Goal: Transaction & Acquisition: Purchase product/service

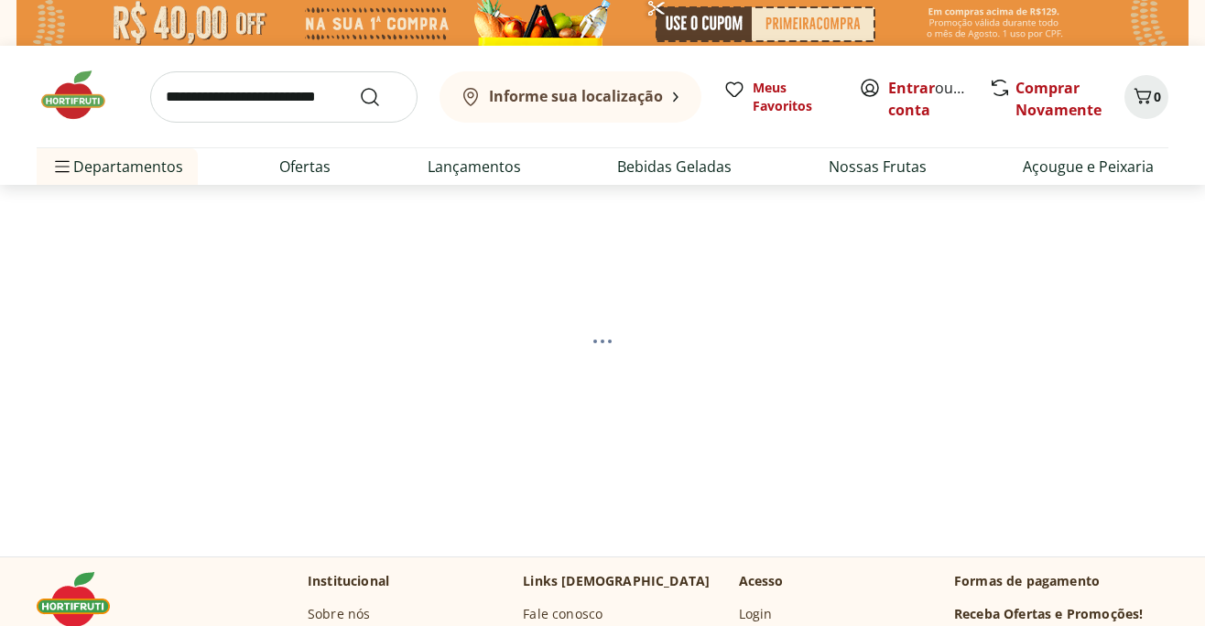
scroll to position [243, 0]
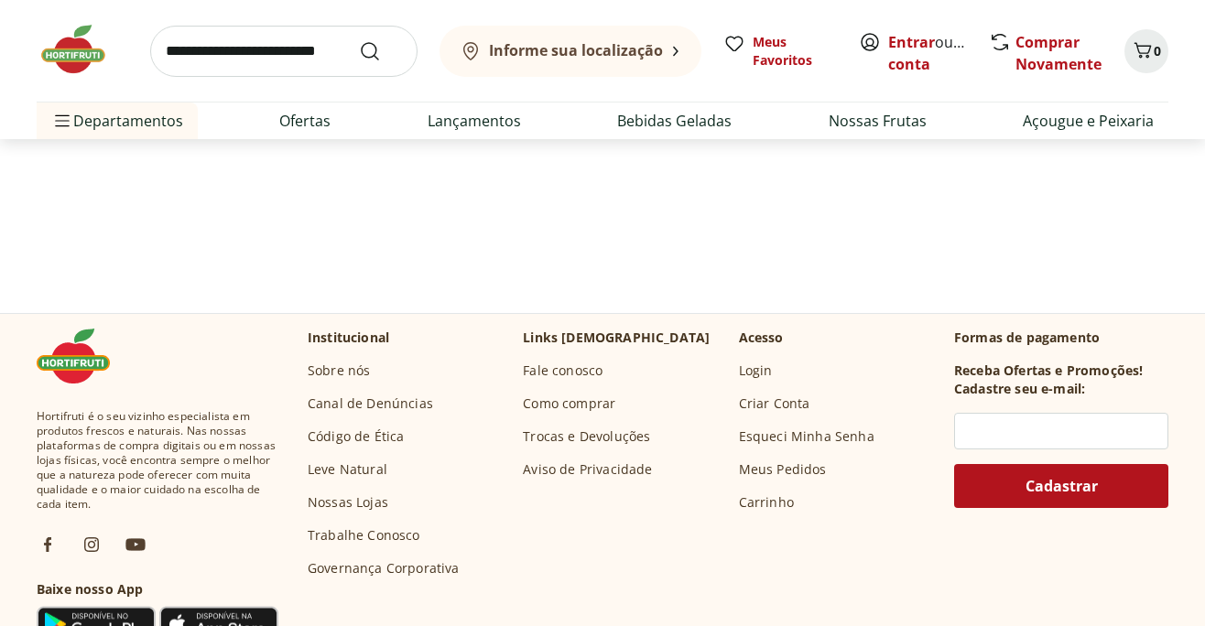
select select "**********"
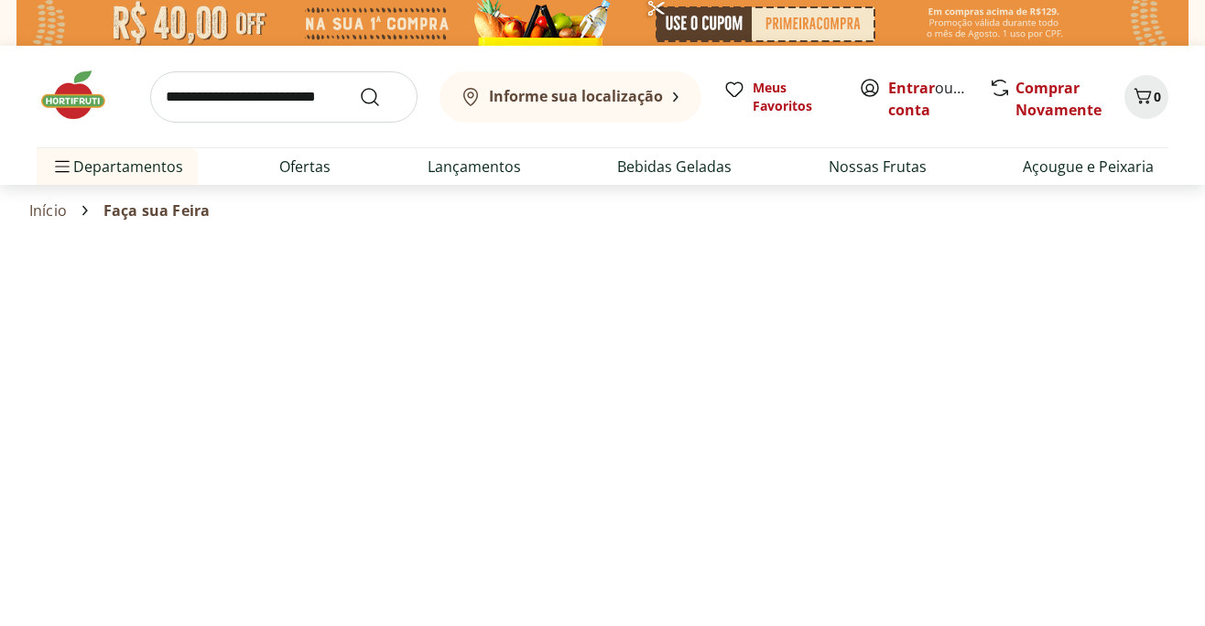
select select "**********"
